Goal: Task Accomplishment & Management: Use online tool/utility

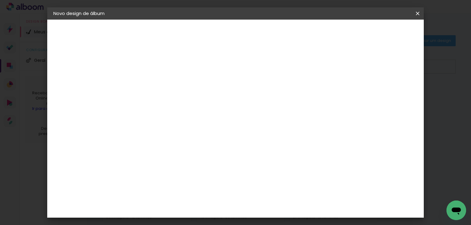
scroll to position [57, 0]
drag, startPoint x: 142, startPoint y: 112, endPoint x: 119, endPoint y: 111, distance: 23.6
click at [119, 20] on quentale-album-spec "Iniciar design Iniciar design" at bounding box center [235, 20] width 377 height 0
click at [119, 38] on div "1. Informações Preenchendo título... 2. Especificações Fornecedor Escolhendo fo…" at bounding box center [87, 29] width 80 height 18
drag, startPoint x: 141, startPoint y: 111, endPoint x: 128, endPoint y: 111, distance: 13.2
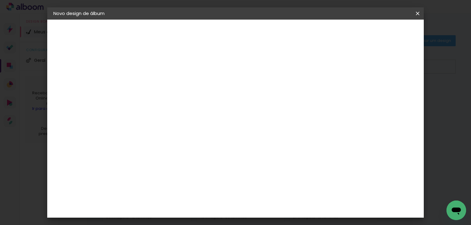
click at [128, 111] on input "30" at bounding box center [134, 111] width 16 height 9
type input "25,4"
type paper-input "25,4"
drag, startPoint x: 278, startPoint y: 207, endPoint x: 251, endPoint y: 208, distance: 27.0
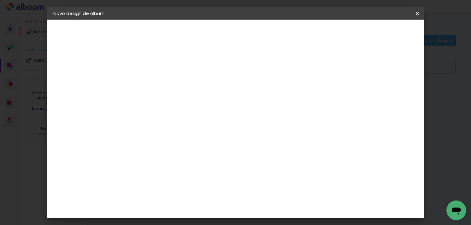
click at [251, 208] on div "cm" at bounding box center [273, 207] width 219 height 21
drag, startPoint x: 278, startPoint y: 208, endPoint x: 266, endPoint y: 209, distance: 12.3
click at [266, 209] on div "60" at bounding box center [273, 207] width 23 height 9
click at [266, 209] on input "60" at bounding box center [270, 207] width 16 height 9
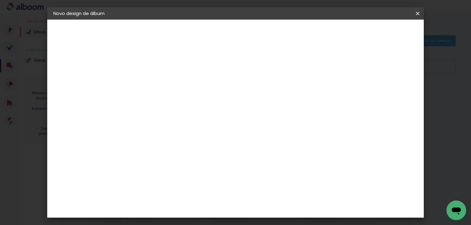
type input "50,68"
type paper-input "50,68"
type input "6"
type paper-input "6"
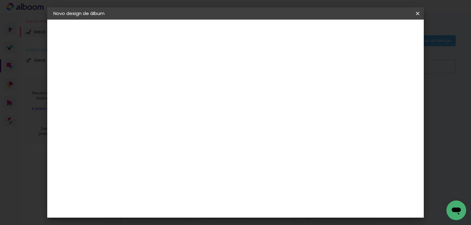
click at [390, 89] on input "6" at bounding box center [386, 92] width 11 height 9
type input "7"
type paper-input "7"
click at [390, 89] on input "7" at bounding box center [384, 92] width 11 height 9
type input "8"
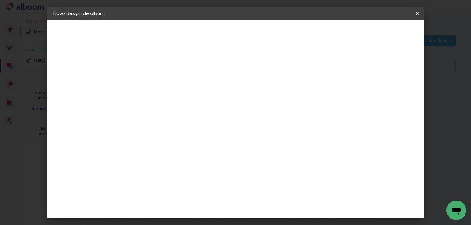
type paper-input "8"
click at [388, 90] on input "8" at bounding box center [383, 92] width 11 height 9
type input "9"
type paper-input "9"
click at [389, 89] on input "9" at bounding box center [383, 92] width 11 height 9
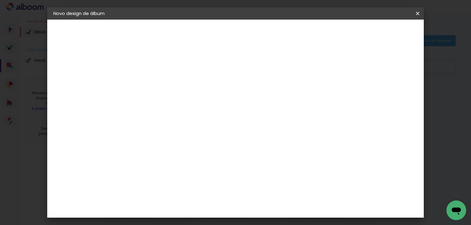
type input "10"
type paper-input "10"
click at [385, 89] on input "10" at bounding box center [382, 92] width 11 height 9
click at [380, 33] on span "Iniciar design" at bounding box center [366, 32] width 28 height 4
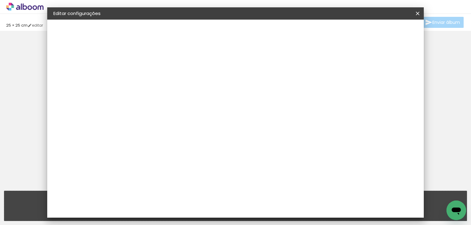
type input "25,4"
type input "50,68"
type input "10"
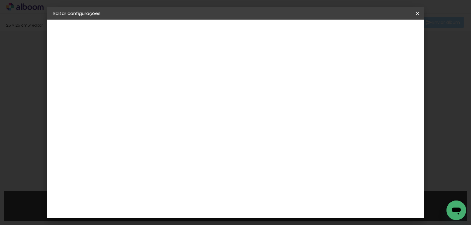
click at [274, 211] on input "50,68" at bounding box center [270, 213] width 16 height 9
type input "50,8"
type paper-input "50,8"
click at [317, 33] on span "Salvar configurações" at bounding box center [296, 34] width 40 height 9
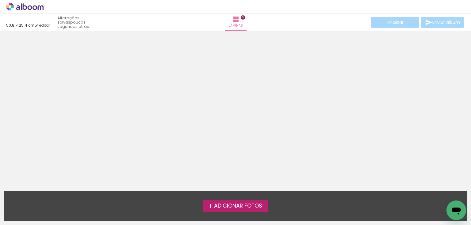
click at [228, 206] on span "Adicionar Fotos" at bounding box center [238, 206] width 48 height 6
click at [0, 0] on input "file" at bounding box center [0, 0] width 0 height 0
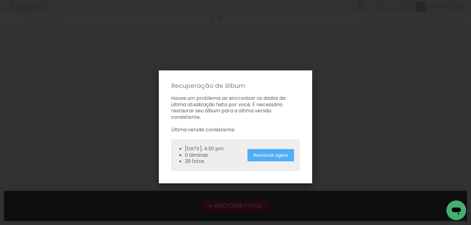
click at [339, 117] on iron-overlay-backdrop at bounding box center [235, 112] width 471 height 225
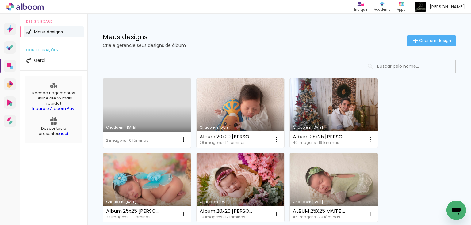
click at [161, 100] on link "Criado em [DATE]" at bounding box center [147, 112] width 88 height 69
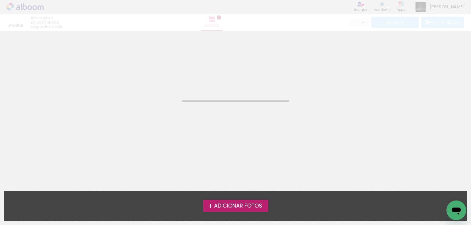
click at [225, 209] on span "Adicionar Fotos" at bounding box center [238, 206] width 48 height 6
click at [0, 0] on input "file" at bounding box center [0, 0] width 0 height 0
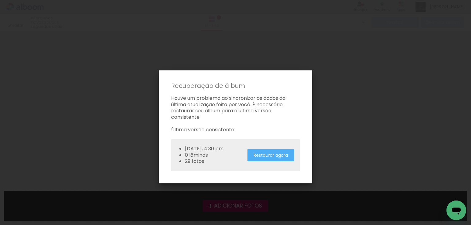
click at [0, 0] on slot "Restaurar agora" at bounding box center [0, 0] width 0 height 0
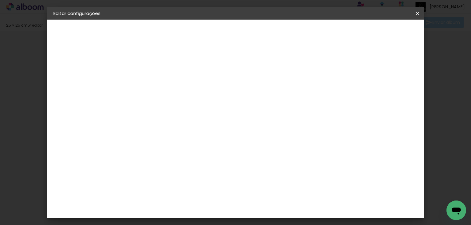
type input "25,4"
type input "50,8"
type input "10"
click at [317, 33] on span "Salvar configurações" at bounding box center [296, 34] width 40 height 9
click at [317, 31] on span "Salvar configurações" at bounding box center [296, 34] width 40 height 9
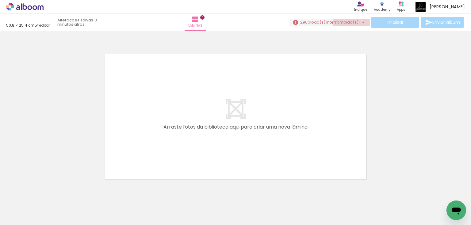
click at [361, 23] on iron-icon at bounding box center [362, 22] width 7 height 7
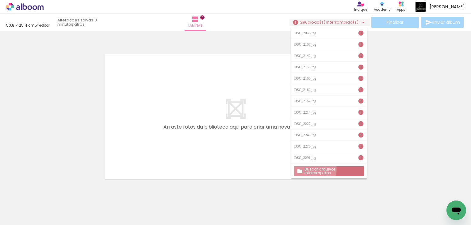
click at [0, 0] on slot "Buscar arquivos interrompidos" at bounding box center [0, 0] width 0 height 0
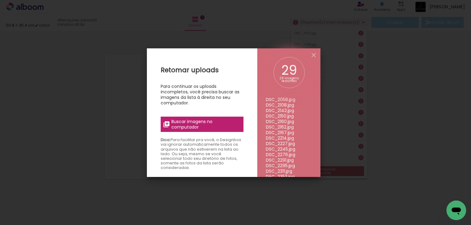
click at [195, 124] on span "Buscar imagens no computador" at bounding box center [205, 124] width 68 height 11
click at [0, 0] on input "file" at bounding box center [0, 0] width 0 height 0
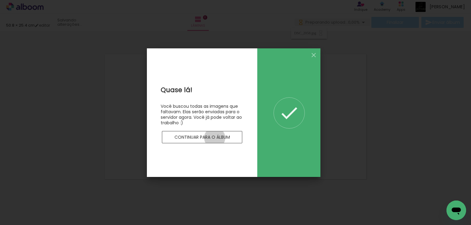
click at [0, 0] on slot "Continuar para o álbum" at bounding box center [0, 0] width 0 height 0
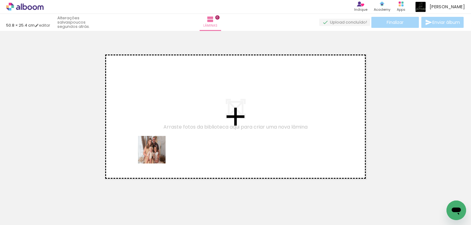
drag, startPoint x: 72, startPoint y: 208, endPoint x: 215, endPoint y: 151, distance: 153.7
click at [216, 122] on quentale-workspace at bounding box center [235, 112] width 471 height 225
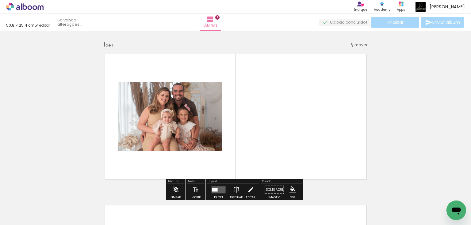
scroll to position [8, 0]
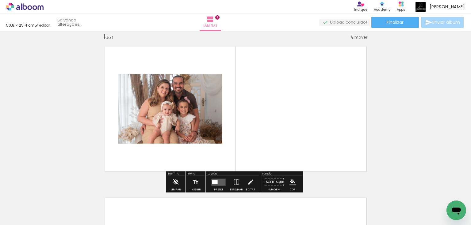
click at [219, 181] on quentale-layouter at bounding box center [218, 182] width 14 height 7
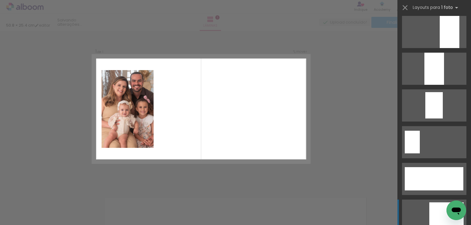
scroll to position [1544, 0]
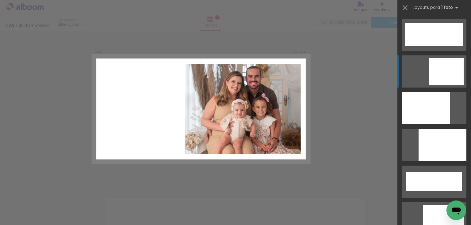
click at [455, 74] on div at bounding box center [446, 71] width 34 height 27
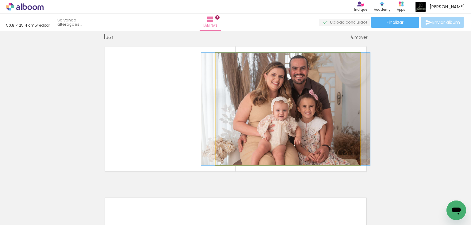
drag, startPoint x: 295, startPoint y: 88, endPoint x: 293, endPoint y: 96, distance: 8.5
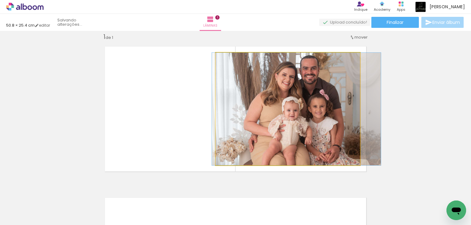
drag, startPoint x: 310, startPoint y: 103, endPoint x: 321, endPoint y: 102, distance: 10.8
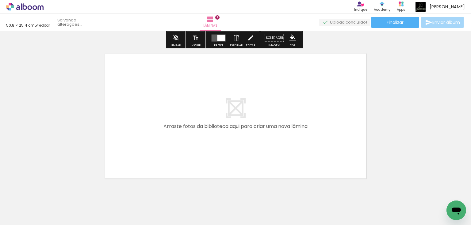
scroll to position [170, 0]
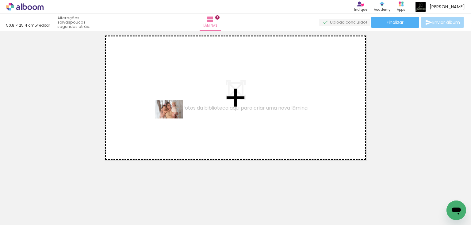
drag, startPoint x: 147, startPoint y: 204, endPoint x: 173, endPoint y: 118, distance: 90.4
click at [173, 118] on quentale-workspace at bounding box center [235, 112] width 471 height 225
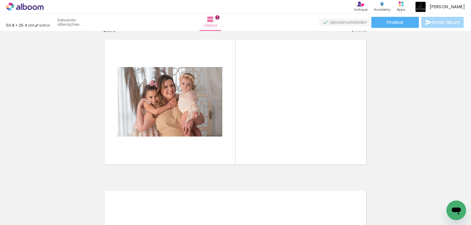
scroll to position [159, 0]
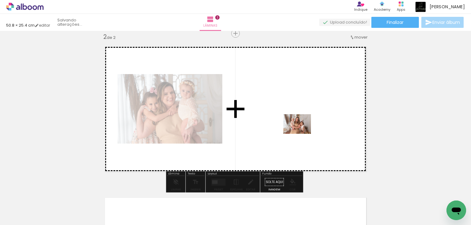
drag, startPoint x: 99, startPoint y: 211, endPoint x: 302, endPoint y: 133, distance: 216.7
click at [302, 133] on quentale-workspace at bounding box center [235, 112] width 471 height 225
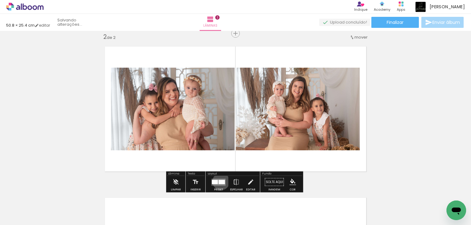
click at [219, 181] on div at bounding box center [221, 182] width 6 height 4
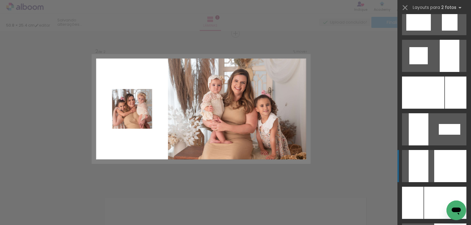
scroll to position [2255, 0]
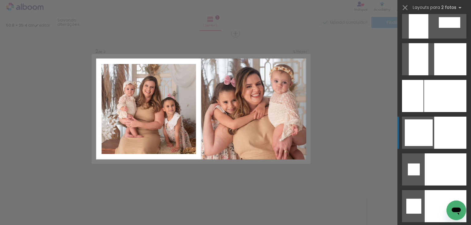
click at [440, 125] on div at bounding box center [450, 133] width 32 height 32
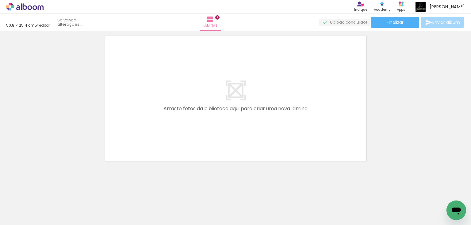
scroll to position [322, 0]
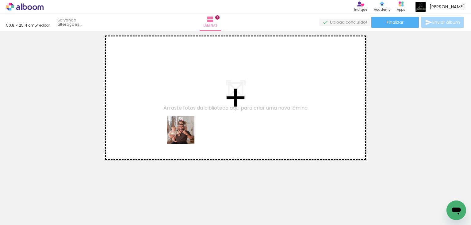
drag, startPoint x: 172, startPoint y: 208, endPoint x: 185, endPoint y: 135, distance: 74.5
click at [185, 135] on quentale-workspace at bounding box center [235, 112] width 471 height 225
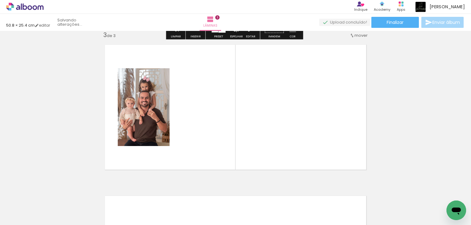
scroll to position [310, 0]
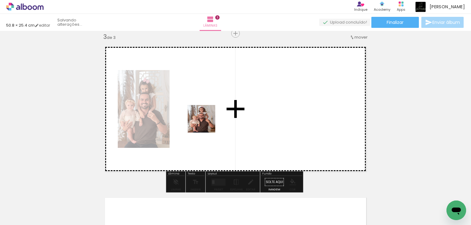
drag, startPoint x: 202, startPoint y: 203, endPoint x: 206, endPoint y: 123, distance: 80.1
click at [206, 123] on quentale-workspace at bounding box center [235, 112] width 471 height 225
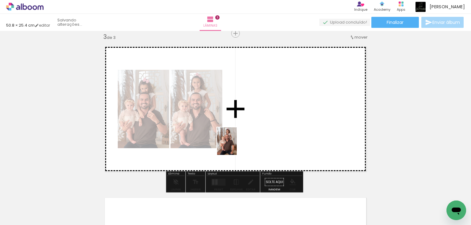
drag, startPoint x: 229, startPoint y: 211, endPoint x: 235, endPoint y: 146, distance: 64.9
click at [235, 146] on quentale-workspace at bounding box center [235, 112] width 471 height 225
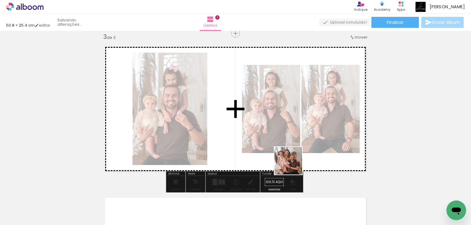
drag, startPoint x: 272, startPoint y: 206, endPoint x: 293, endPoint y: 165, distance: 45.5
click at [293, 165] on quentale-workspace at bounding box center [235, 112] width 471 height 225
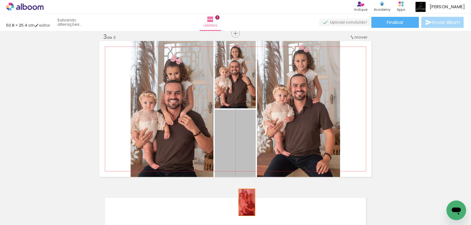
drag, startPoint x: 248, startPoint y: 150, endPoint x: 245, endPoint y: 202, distance: 52.8
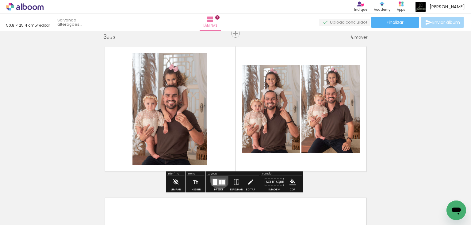
click at [218, 179] on quentale-layouter at bounding box center [218, 182] width 14 height 7
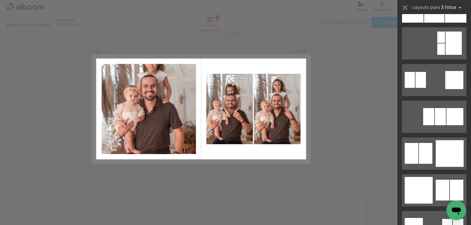
scroll to position [613, 0]
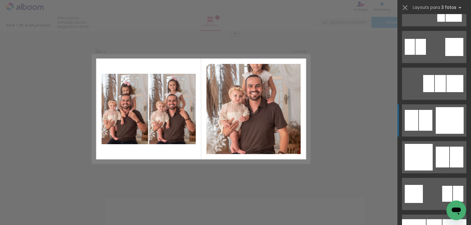
click at [446, 127] on div at bounding box center [449, 120] width 28 height 27
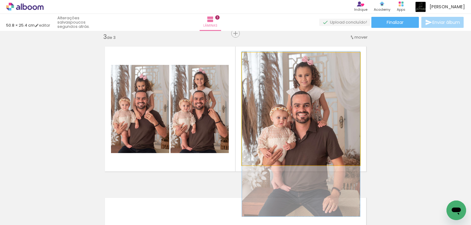
drag, startPoint x: 303, startPoint y: 79, endPoint x: 308, endPoint y: 104, distance: 25.7
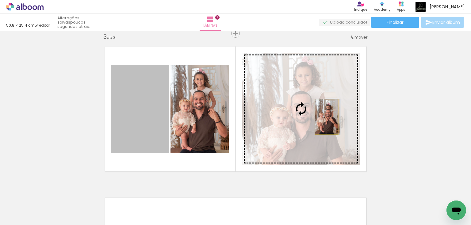
drag, startPoint x: 142, startPoint y: 123, endPoint x: 324, endPoint y: 117, distance: 182.7
click at [0, 0] on slot at bounding box center [0, 0] width 0 height 0
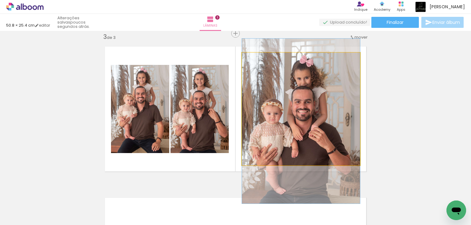
drag, startPoint x: 321, startPoint y: 98, endPoint x: 320, endPoint y: 110, distance: 12.3
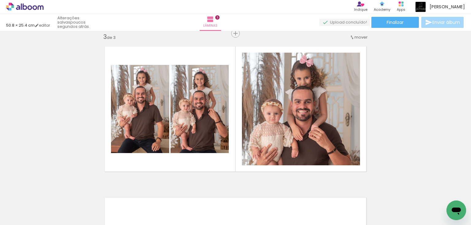
click at [434, 120] on div "Inserir lâmina 1 de 3 Inserir lâmina 2 de 3 Inserir lâmina 3 de 3" at bounding box center [235, 26] width 471 height 606
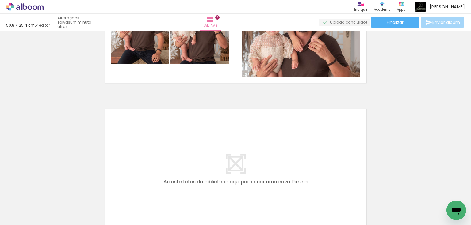
scroll to position [457, 0]
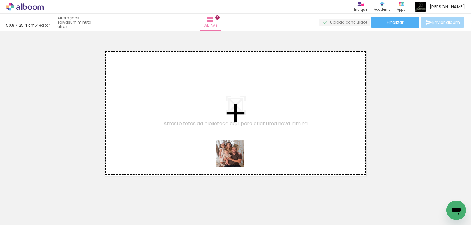
drag, startPoint x: 273, startPoint y: 214, endPoint x: 228, endPoint y: 148, distance: 79.4
click at [228, 148] on quentale-workspace at bounding box center [235, 112] width 471 height 225
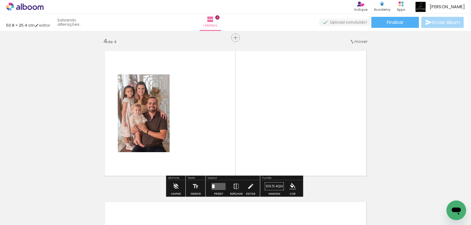
scroll to position [462, 0]
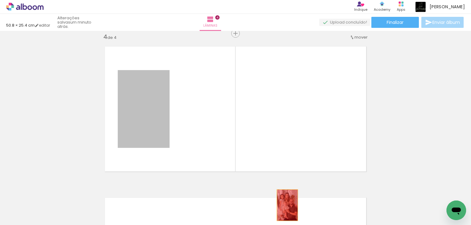
drag, startPoint x: 155, startPoint y: 115, endPoint x: 285, endPoint y: 203, distance: 157.5
click at [284, 203] on quentale-thumb at bounding box center [267, 204] width 34 height 35
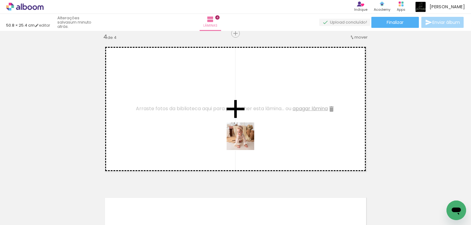
drag, startPoint x: 338, startPoint y: 205, endPoint x: 209, endPoint y: 128, distance: 150.0
click at [209, 128] on quentale-workspace at bounding box center [235, 112] width 471 height 225
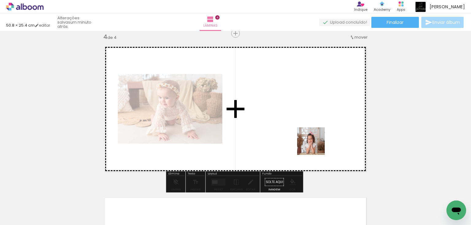
drag, startPoint x: 379, startPoint y: 207, endPoint x: 315, endPoint y: 146, distance: 88.6
click at [315, 146] on quentale-workspace at bounding box center [235, 112] width 471 height 225
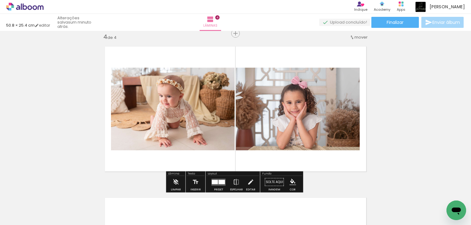
click at [216, 180] on div at bounding box center [215, 182] width 6 height 4
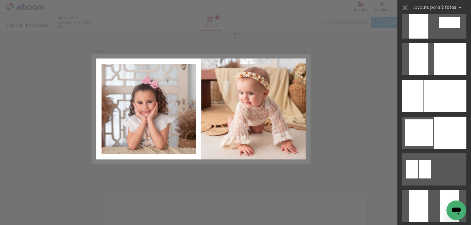
scroll to position [2280, 0]
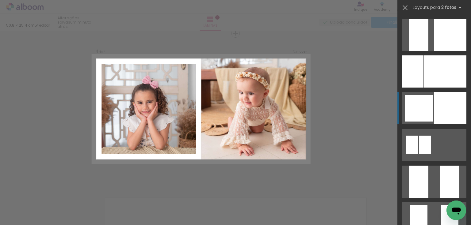
click at [445, 104] on div at bounding box center [450, 108] width 32 height 32
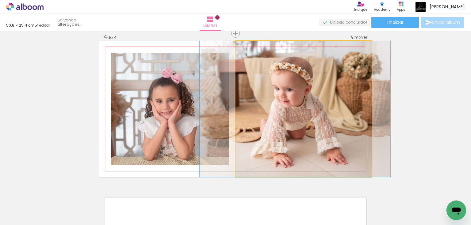
drag, startPoint x: 298, startPoint y: 136, endPoint x: 294, endPoint y: 134, distance: 4.4
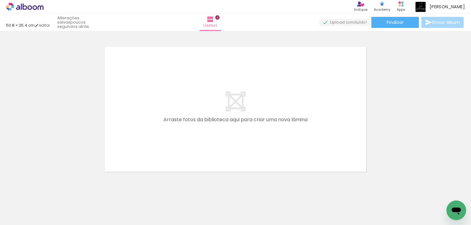
scroll to position [0, 146]
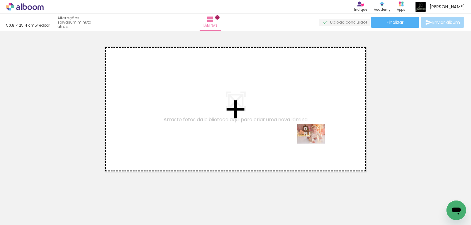
drag, startPoint x: 374, startPoint y: 205, endPoint x: 315, endPoint y: 142, distance: 85.2
click at [315, 142] on quentale-workspace at bounding box center [235, 112] width 471 height 225
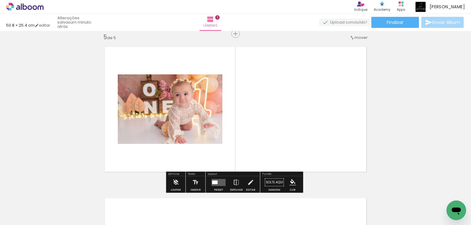
scroll to position [613, 0]
click at [215, 182] on div at bounding box center [215, 182] width 6 height 4
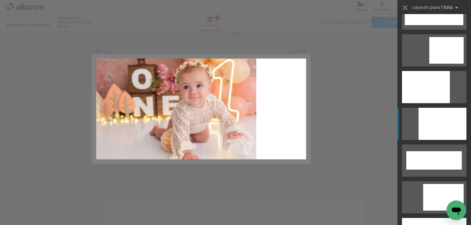
scroll to position [1618, 0]
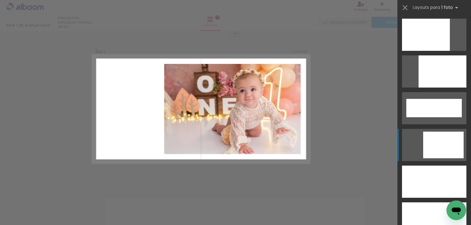
click at [442, 147] on div at bounding box center [443, 145] width 40 height 27
